Goal: Task Accomplishment & Management: Use online tool/utility

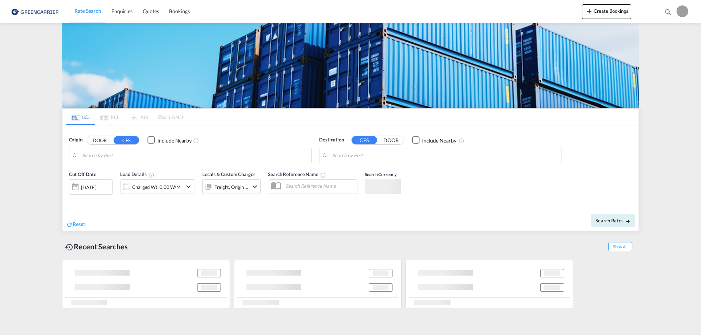
type input "[EMAIL_ADDRESS][DOMAIN_NAME]"
click at [373, 180] on div "LCL FCL AIR LAND LCL FCL AIR LAND Origin DOOR CFS Include Nearby Destination CF…" at bounding box center [350, 166] width 577 height 287
type input "[GEOGRAPHIC_DATA], [GEOGRAPHIC_DATA]"
type input "[GEOGRAPHIC_DATA], [GEOGRAPHIC_DATA], USCHI"
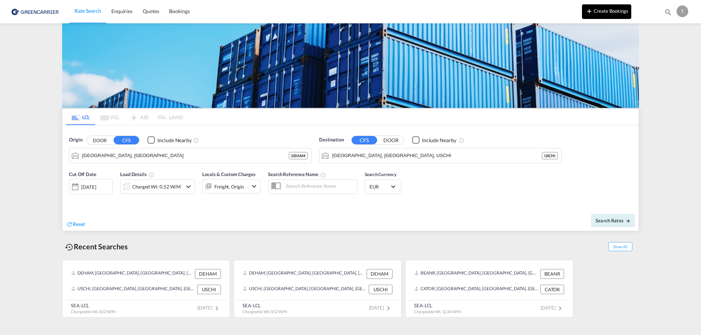
click at [616, 10] on button "Create Bookings" at bounding box center [606, 11] width 49 height 15
